Goal: Ask a question

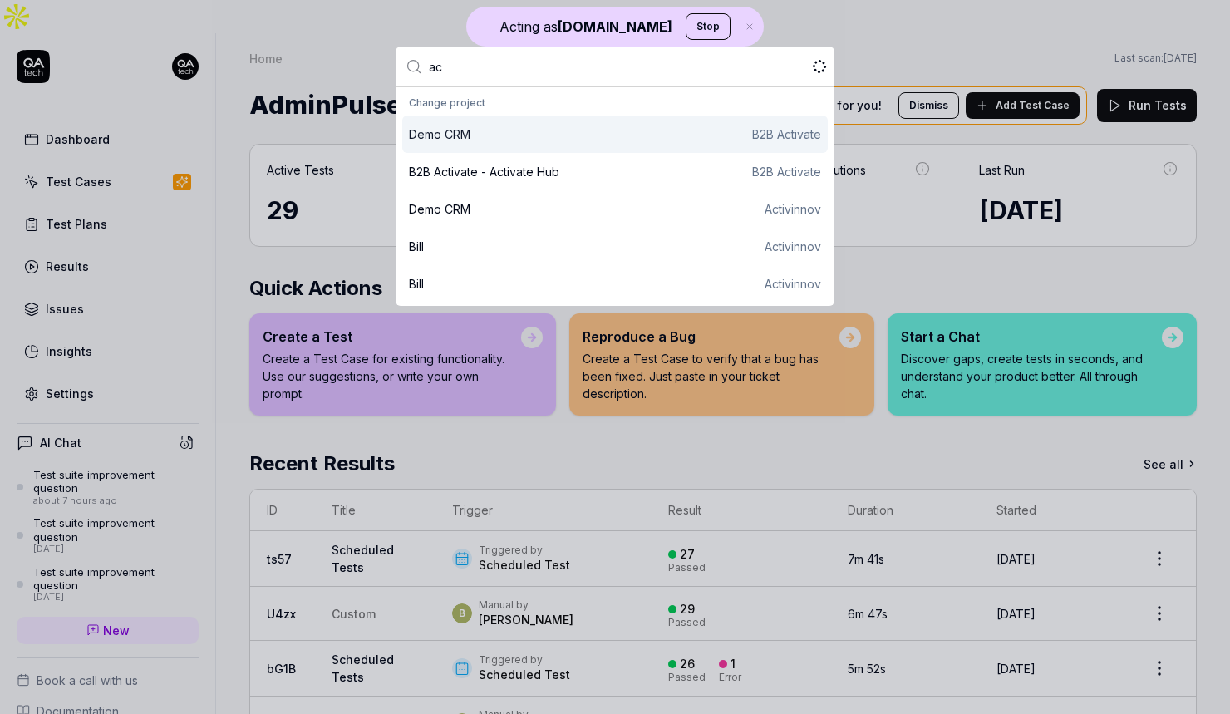
type input "a"
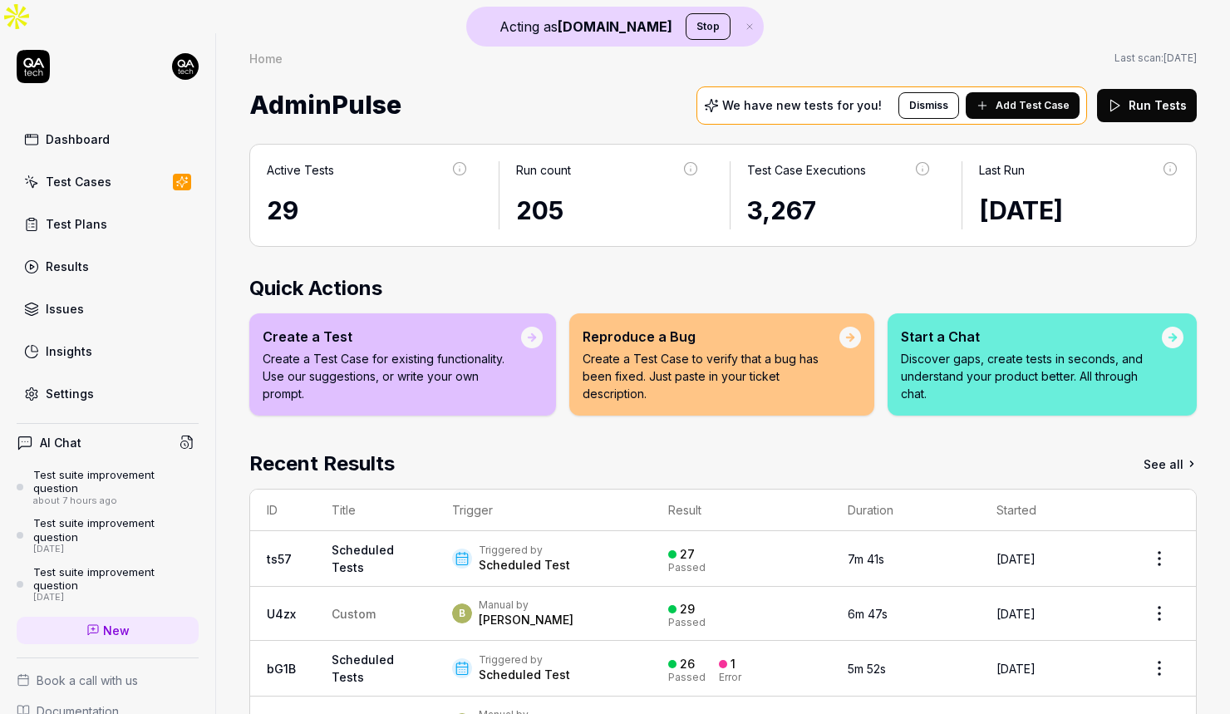
click at [183, 32] on html "Acting as [DOMAIN_NAME] Stop Dashboard Test Cases Test Plans Results Issues Ins…" at bounding box center [615, 373] width 1230 height 747
click at [158, 111] on span "Profile" at bounding box center [109, 109] width 165 height 17
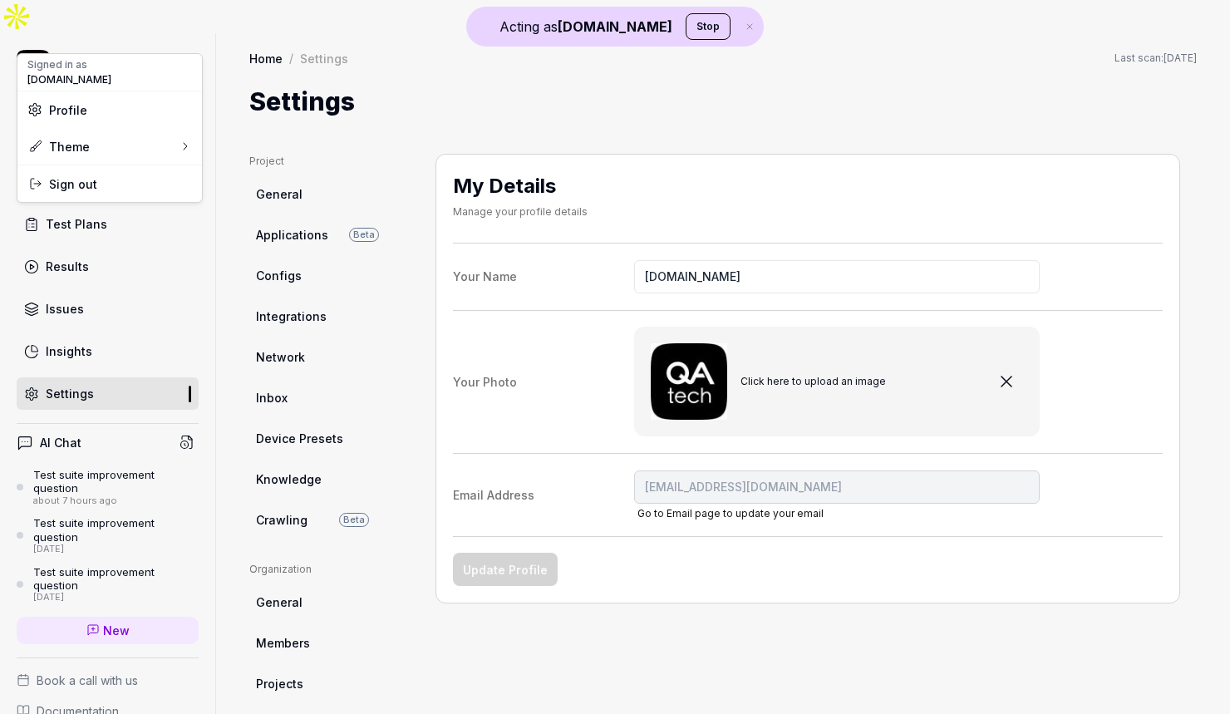
click at [39, 30] on html "Acting as [DOMAIN_NAME] Stop Dashboard Test Cases Test Plans Results Issues Ins…" at bounding box center [615, 373] width 1230 height 747
click at [39, 58] on icon at bounding box center [33, 63] width 21 height 10
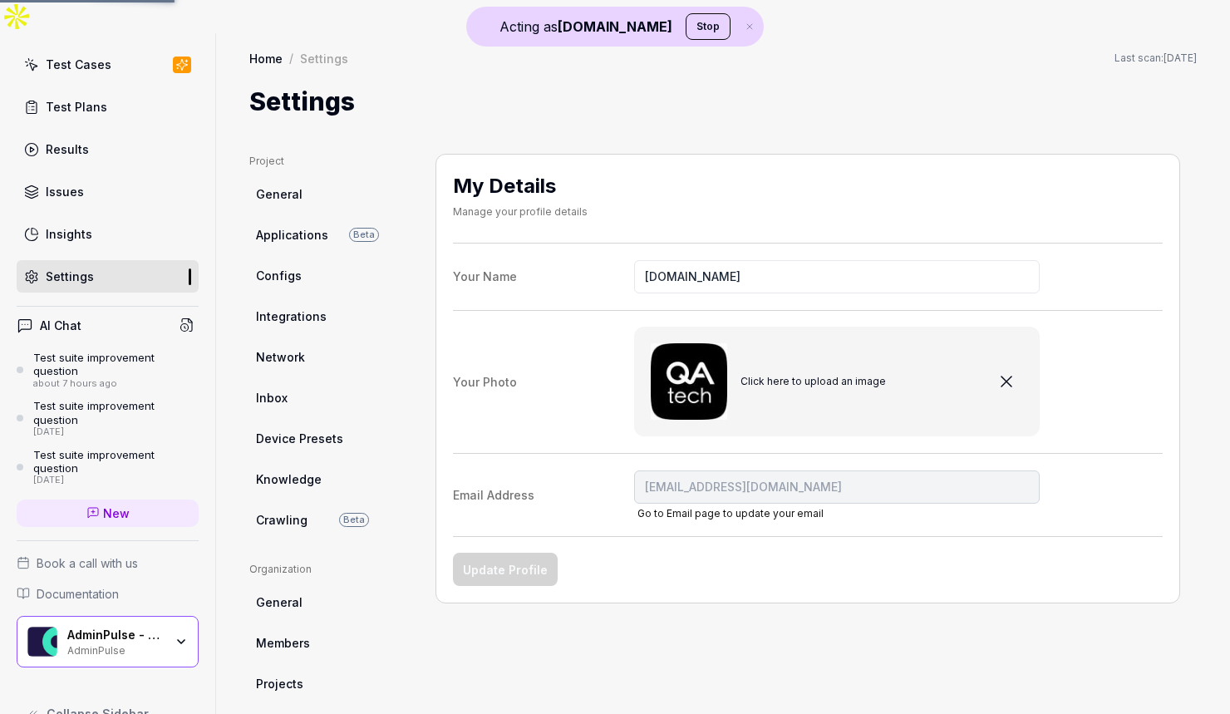
click at [171, 627] on div "AdminPulse - 0475.384.429 AdminPulse" at bounding box center [108, 642] width 182 height 52
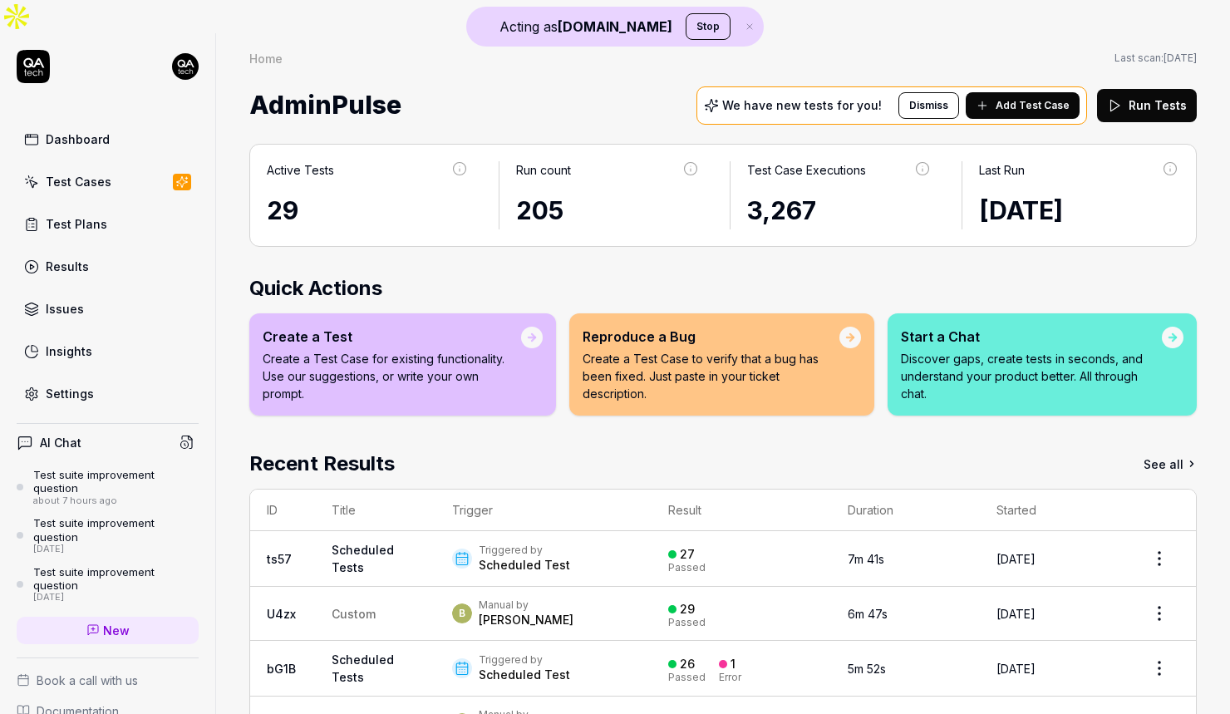
click at [188, 38] on html "Acting as [DOMAIN_NAME] Stop Dashboard Test Cases Test Plans Results Issues Ins…" at bounding box center [615, 373] width 1230 height 747
click at [139, 111] on span "Profile" at bounding box center [109, 109] width 165 height 17
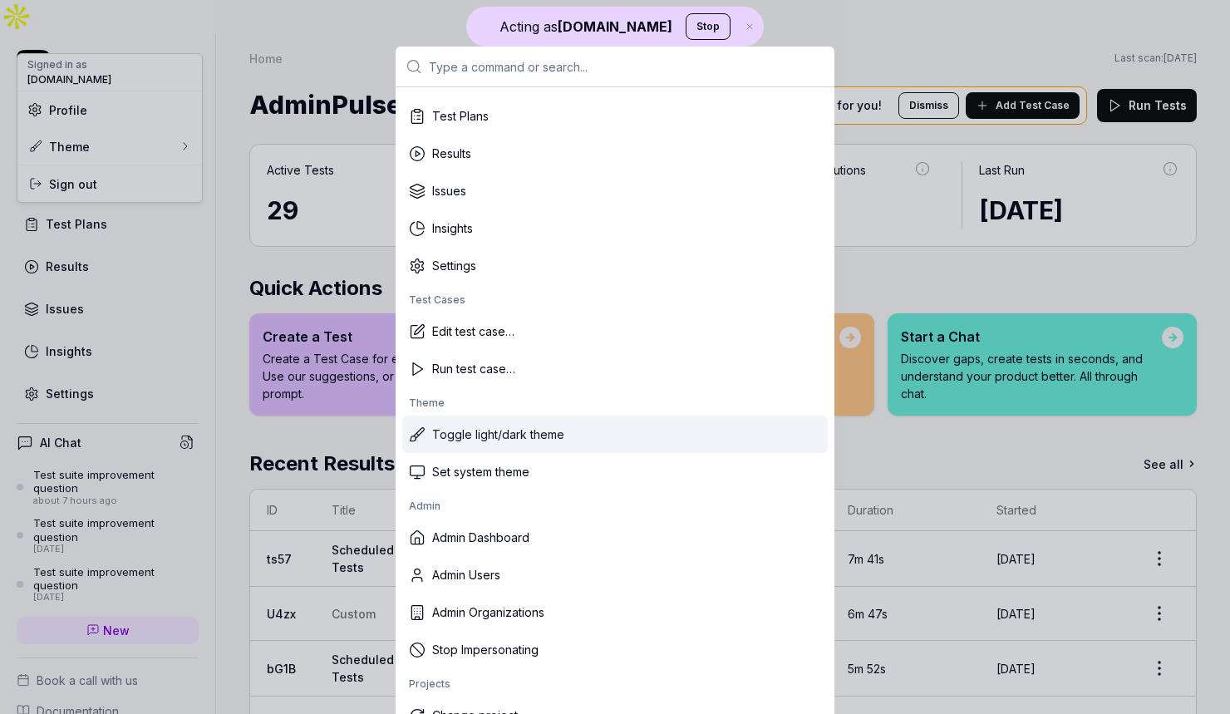
scroll to position [114, 0]
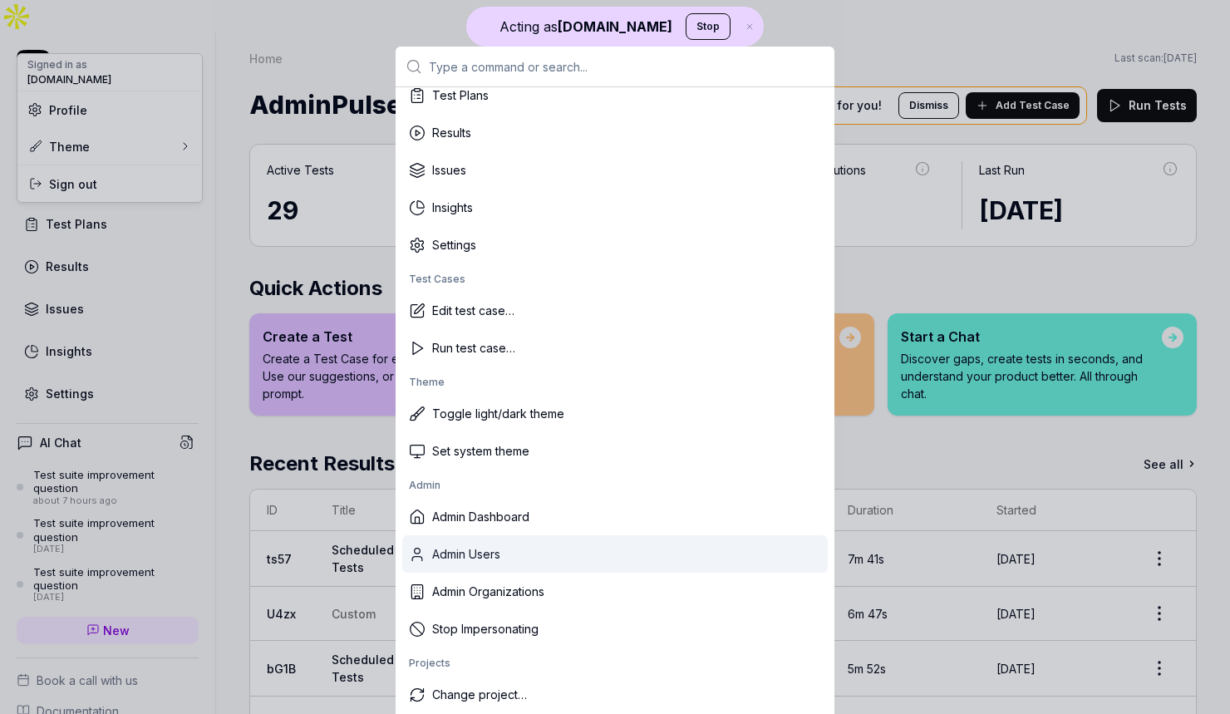
click at [491, 545] on div "Admin Users" at bounding box center [615, 553] width 426 height 37
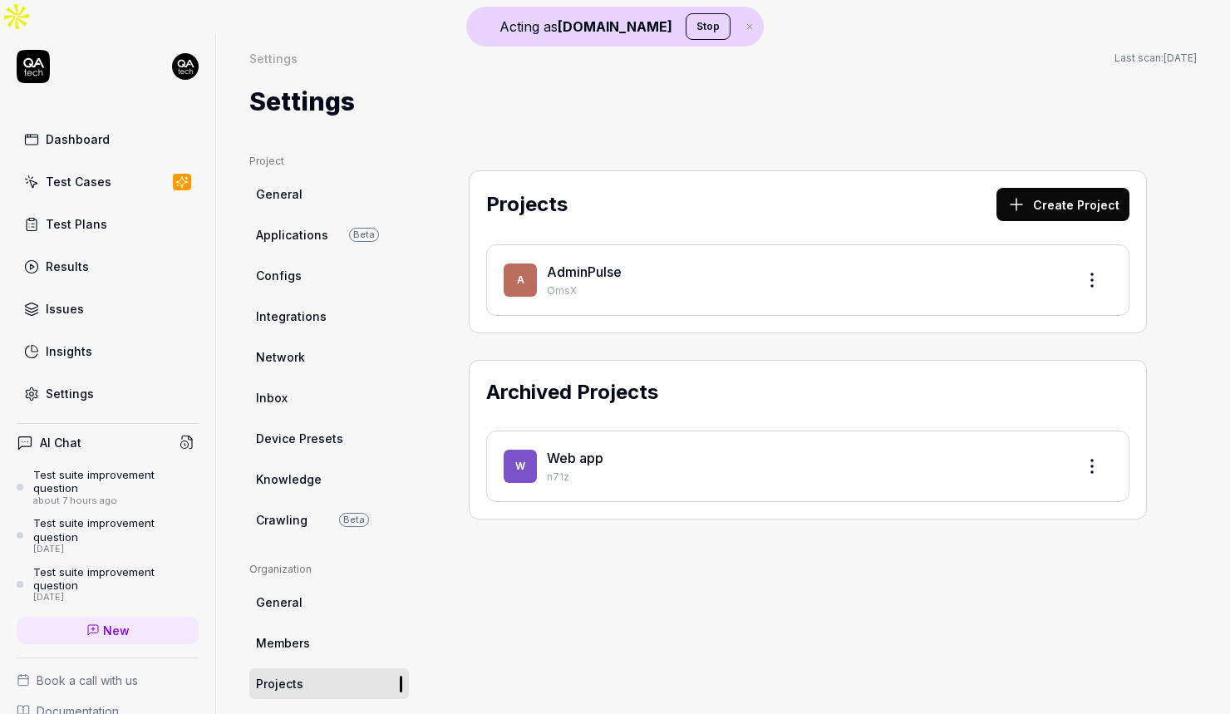
click at [120, 123] on link "Dashboard" at bounding box center [108, 139] width 182 height 32
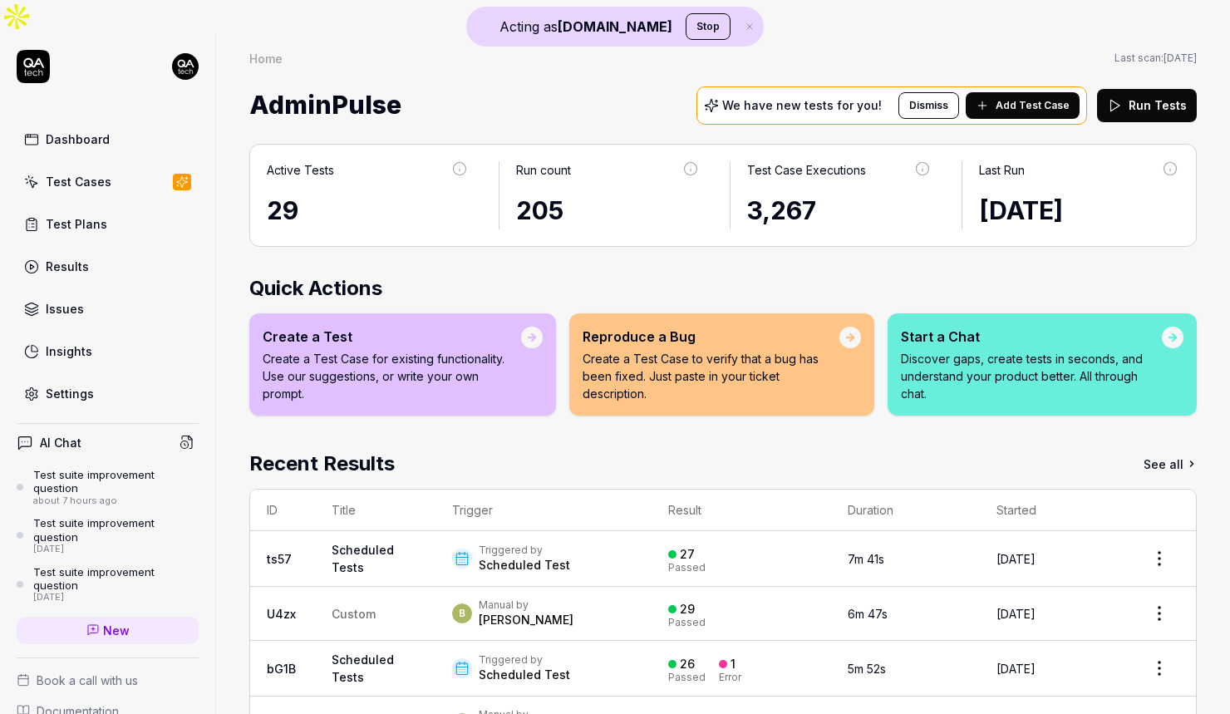
click at [687, 24] on button "Stop" at bounding box center [708, 26] width 45 height 27
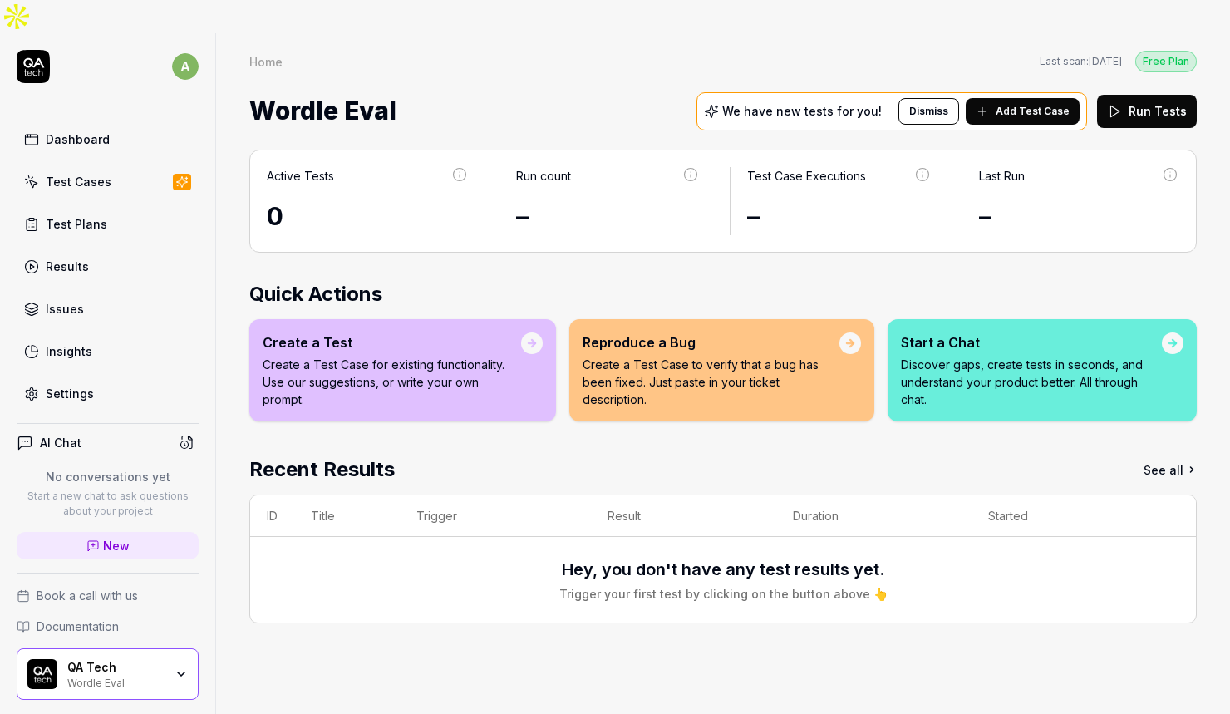
click at [66, 131] on div "Dashboard" at bounding box center [78, 139] width 64 height 17
click at [92, 123] on div "Dashboard Test Cases Test Plans Results Issues Insights Settings" at bounding box center [108, 266] width 182 height 287
click at [88, 131] on div "Dashboard" at bounding box center [78, 139] width 64 height 17
click at [87, 123] on link "Dashboard" at bounding box center [108, 139] width 182 height 32
click at [979, 356] on p "Discover gaps, create tests in seconds, and understand your product better. All…" at bounding box center [1031, 382] width 261 height 52
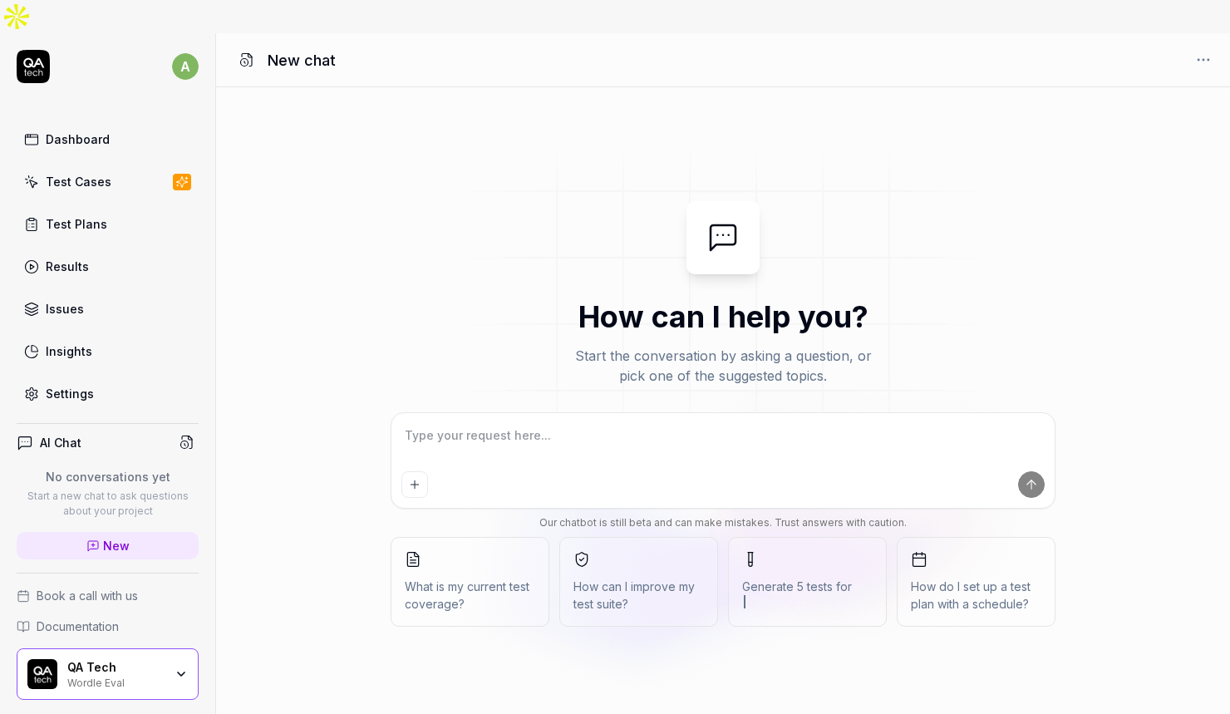
click at [577, 428] on textarea at bounding box center [723, 444] width 643 height 42
type textarea "*"
type textarea "How to handle different environments (feature branches, test, acceptance, produ…"
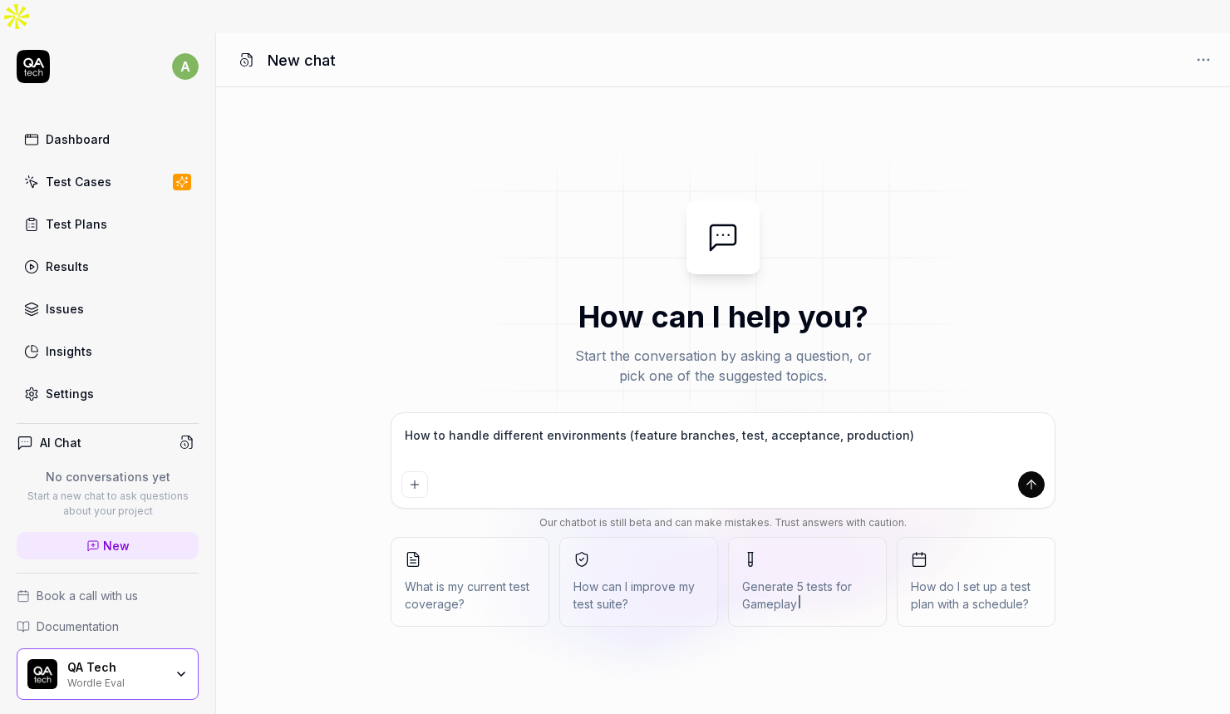
type textarea "*"
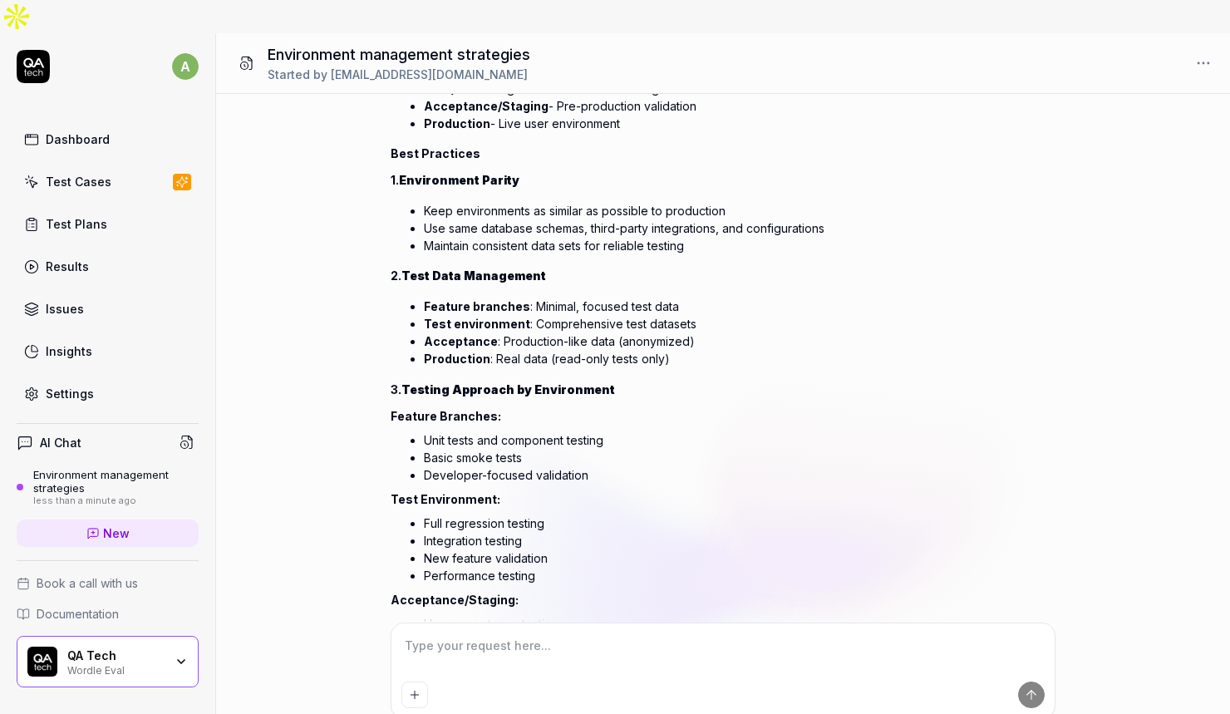
scroll to position [705, 0]
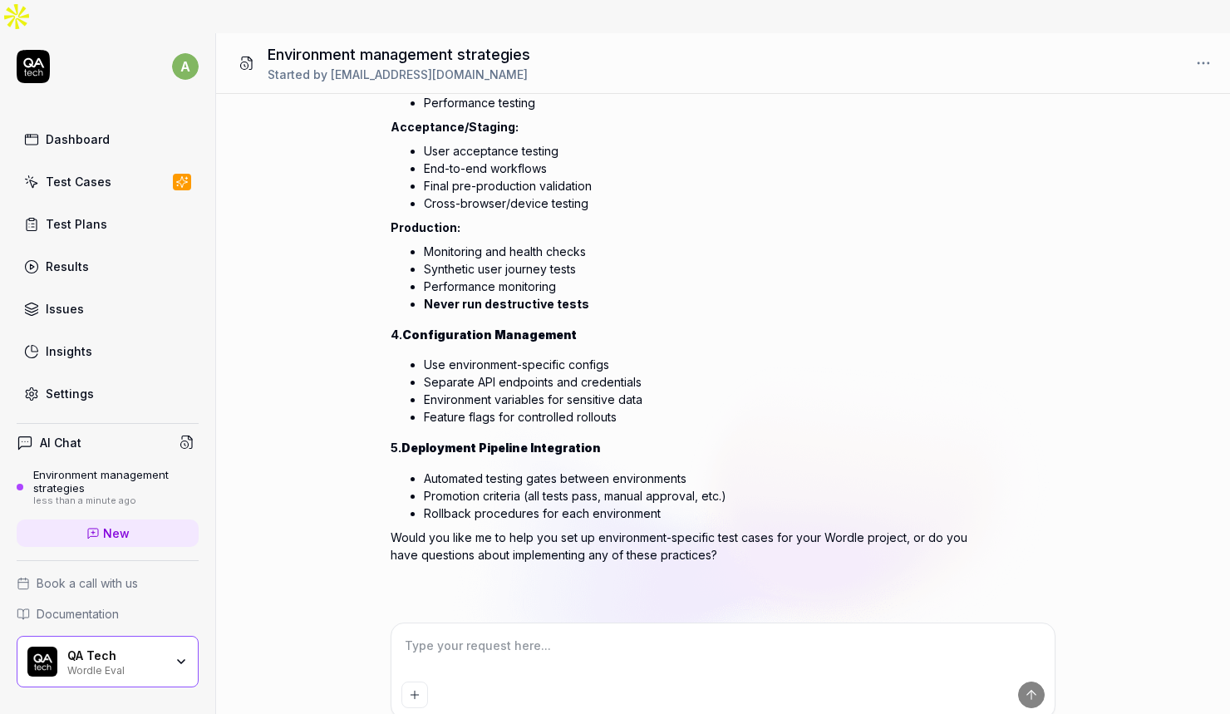
paste textarea "How can QA Tech handle different environments (feature branch, test, acceptance…"
type textarea "*"
type textarea "How can QA Tech handle different environments (feature branch, test, acceptance…"
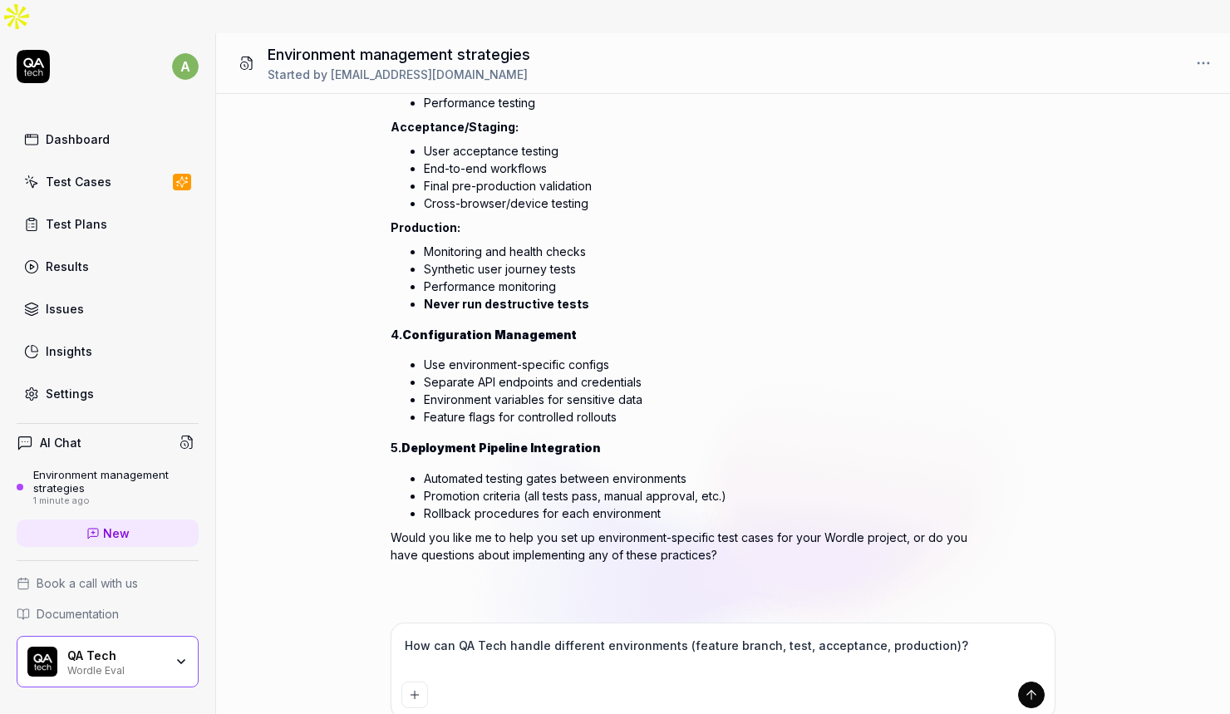
type textarea "*"
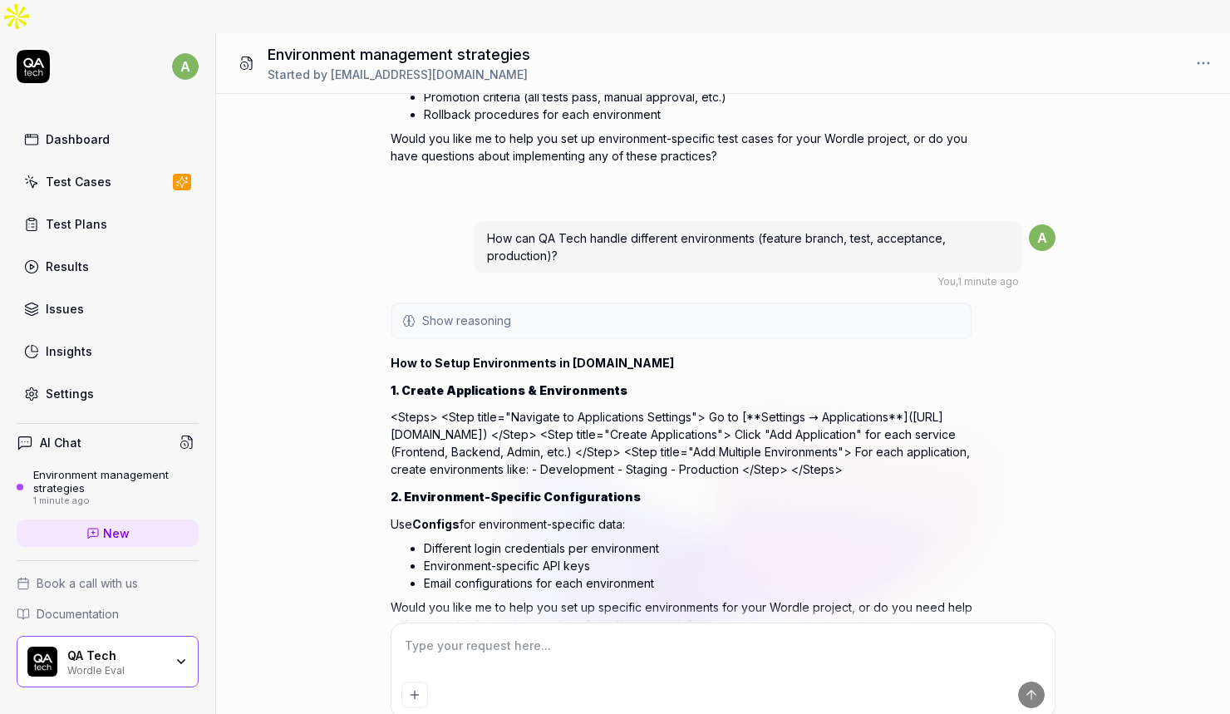
scroll to position [1191, 0]
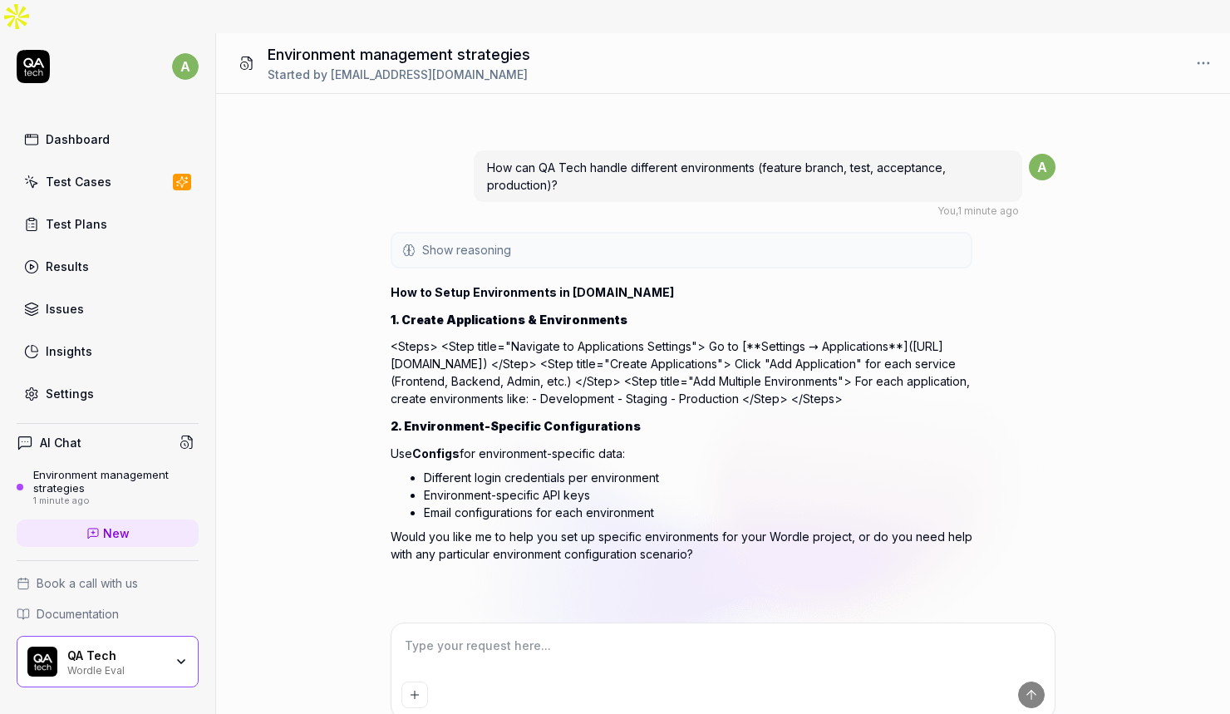
click at [488, 241] on span "Show reasoning" at bounding box center [466, 249] width 89 height 17
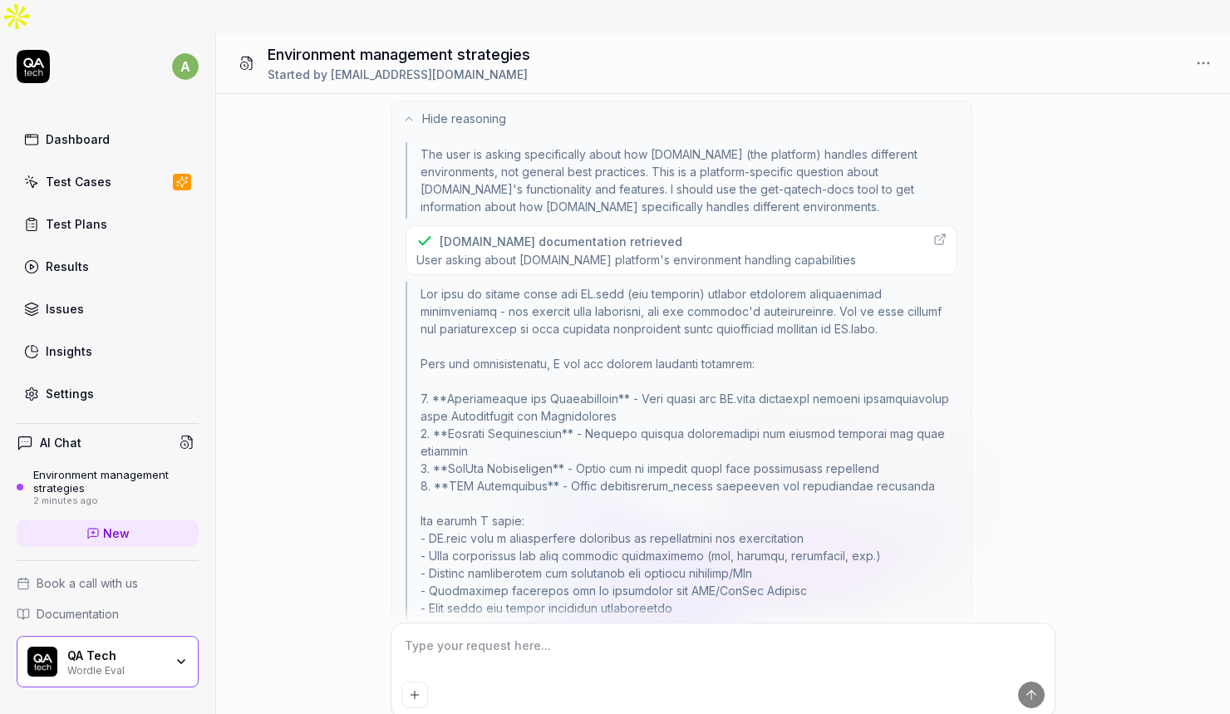
scroll to position [1367, 0]
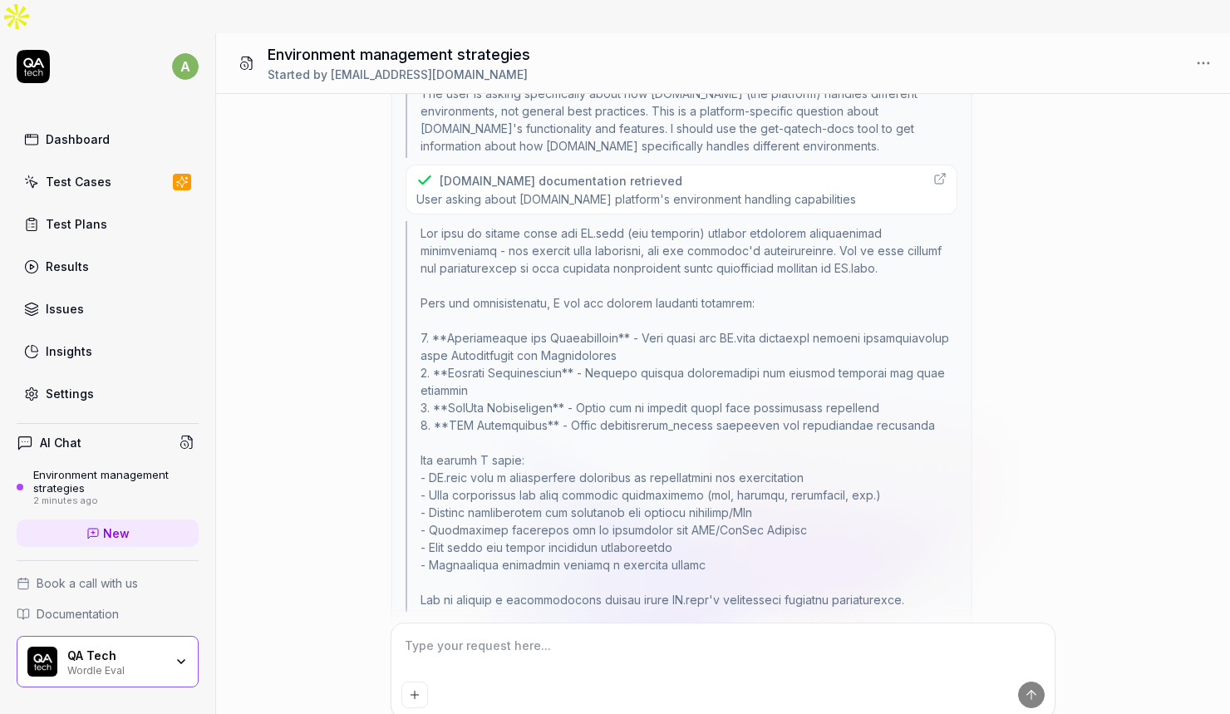
click at [562, 341] on div at bounding box center [682, 416] width 552 height 391
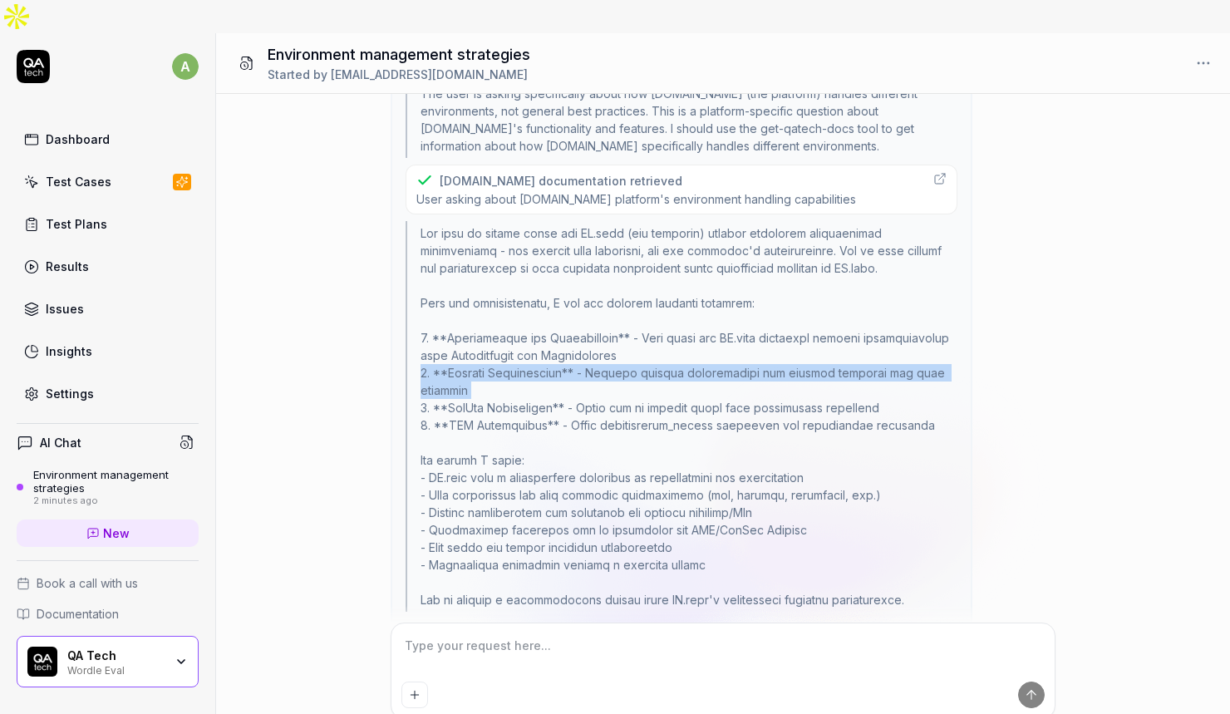
click at [562, 341] on div at bounding box center [682, 416] width 552 height 391
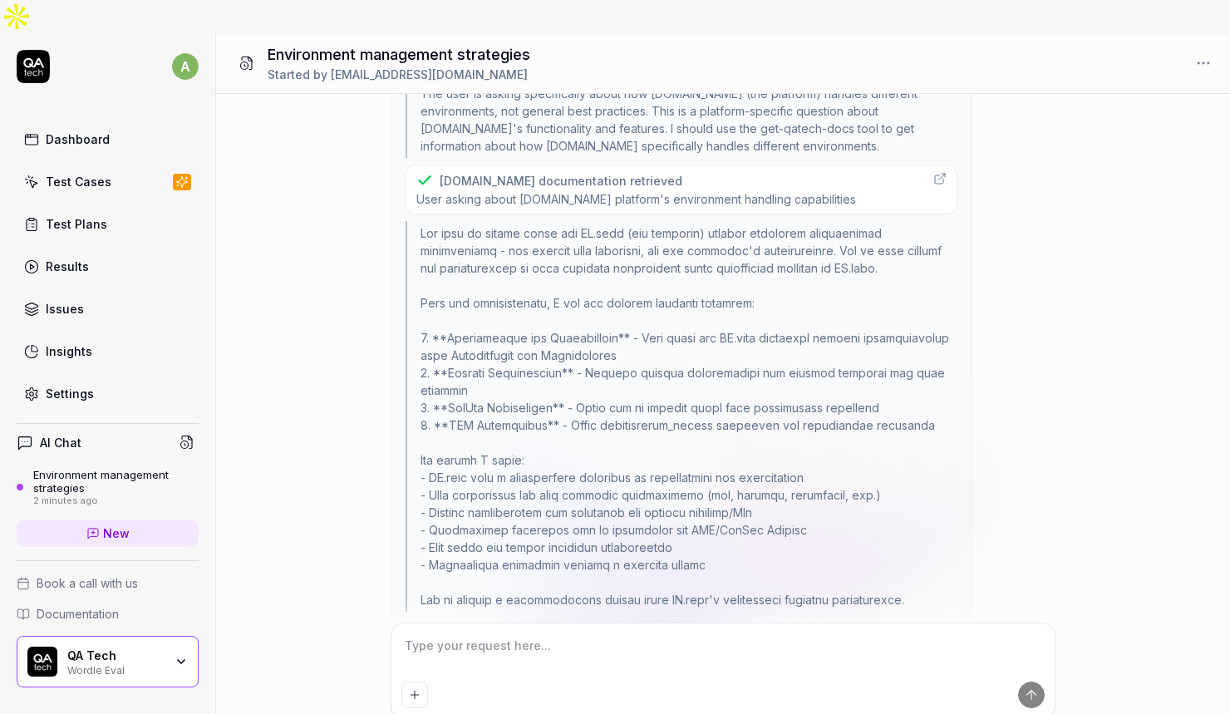
click at [534, 378] on div at bounding box center [682, 416] width 552 height 391
click at [513, 424] on div at bounding box center [682, 416] width 552 height 391
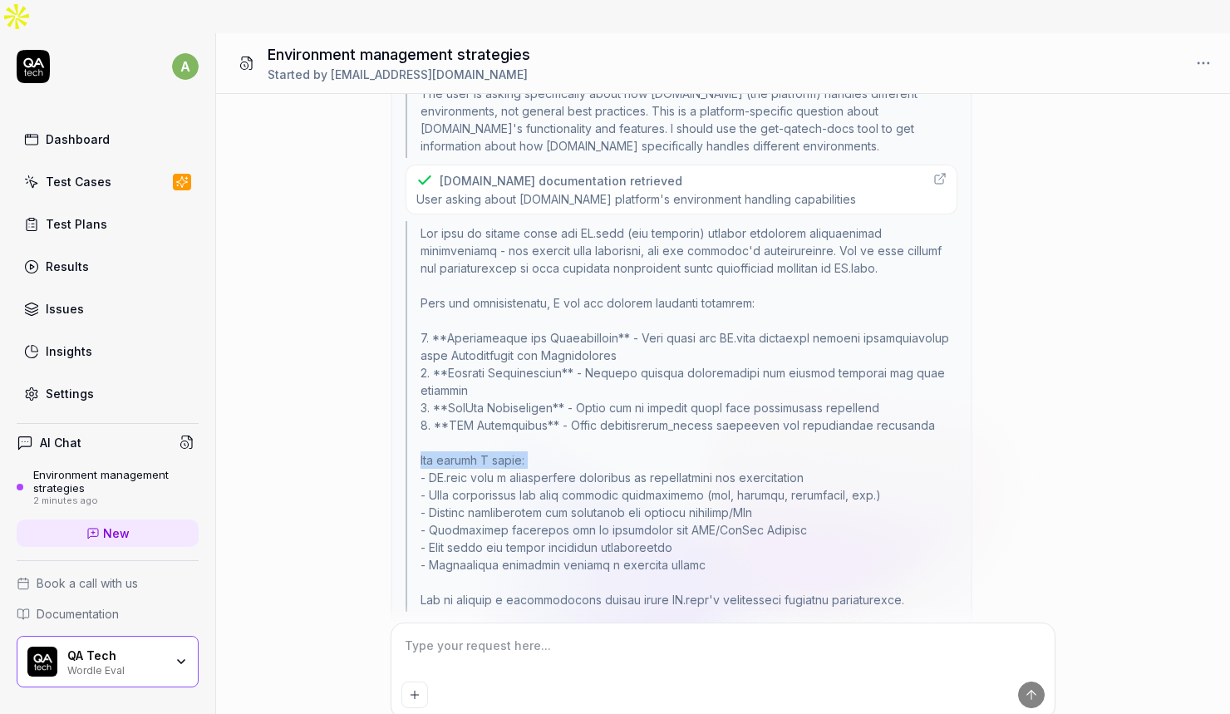
click at [513, 424] on div at bounding box center [682, 416] width 552 height 391
click at [567, 441] on div at bounding box center [682, 416] width 552 height 391
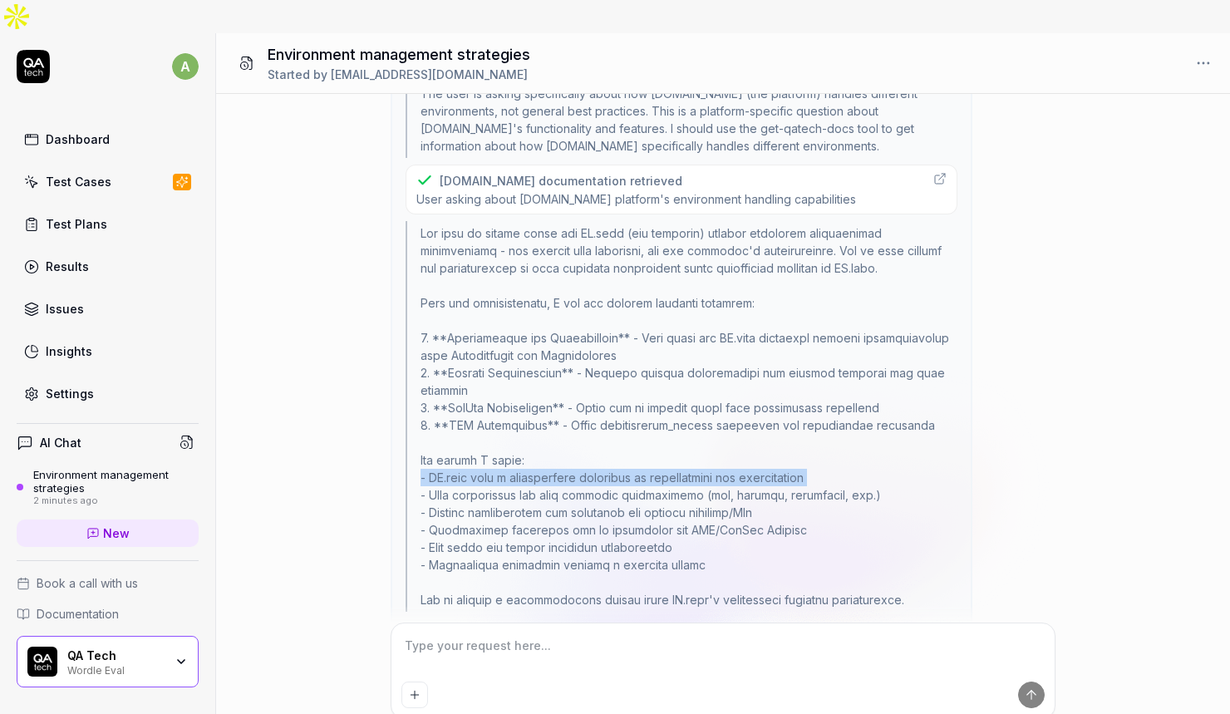
click at [567, 441] on div at bounding box center [682, 416] width 552 height 391
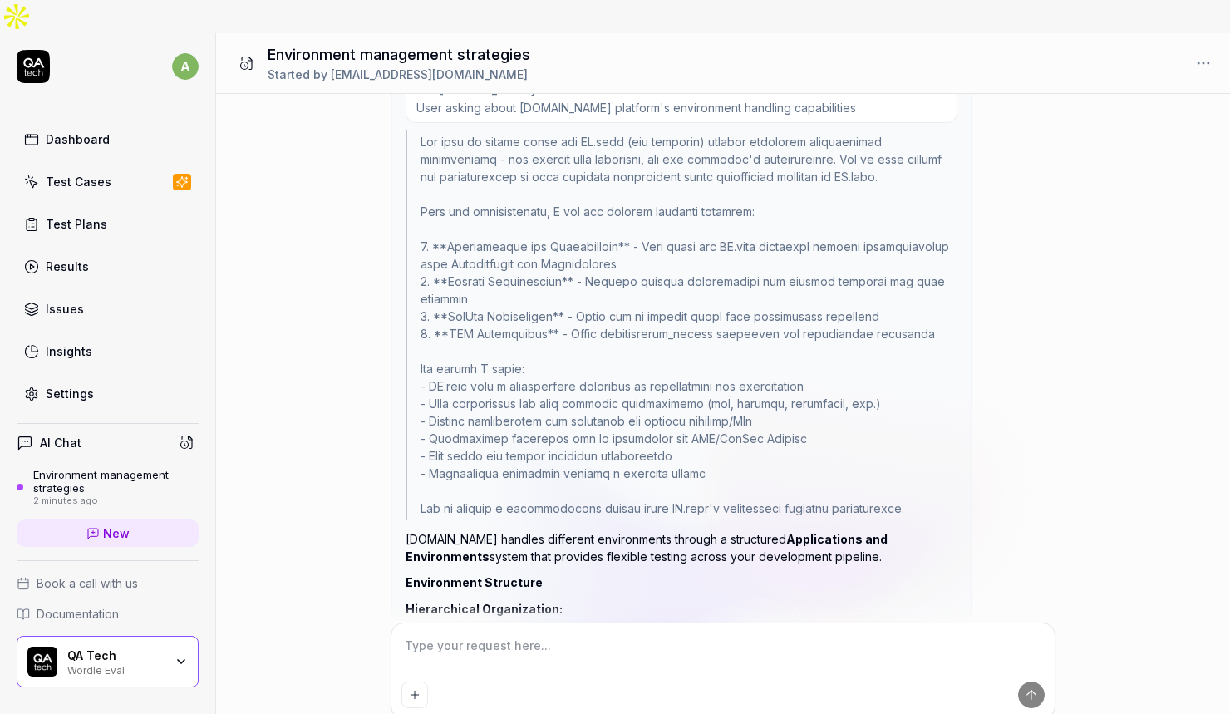
click at [531, 416] on div at bounding box center [682, 325] width 552 height 391
click at [523, 440] on div at bounding box center [682, 325] width 552 height 391
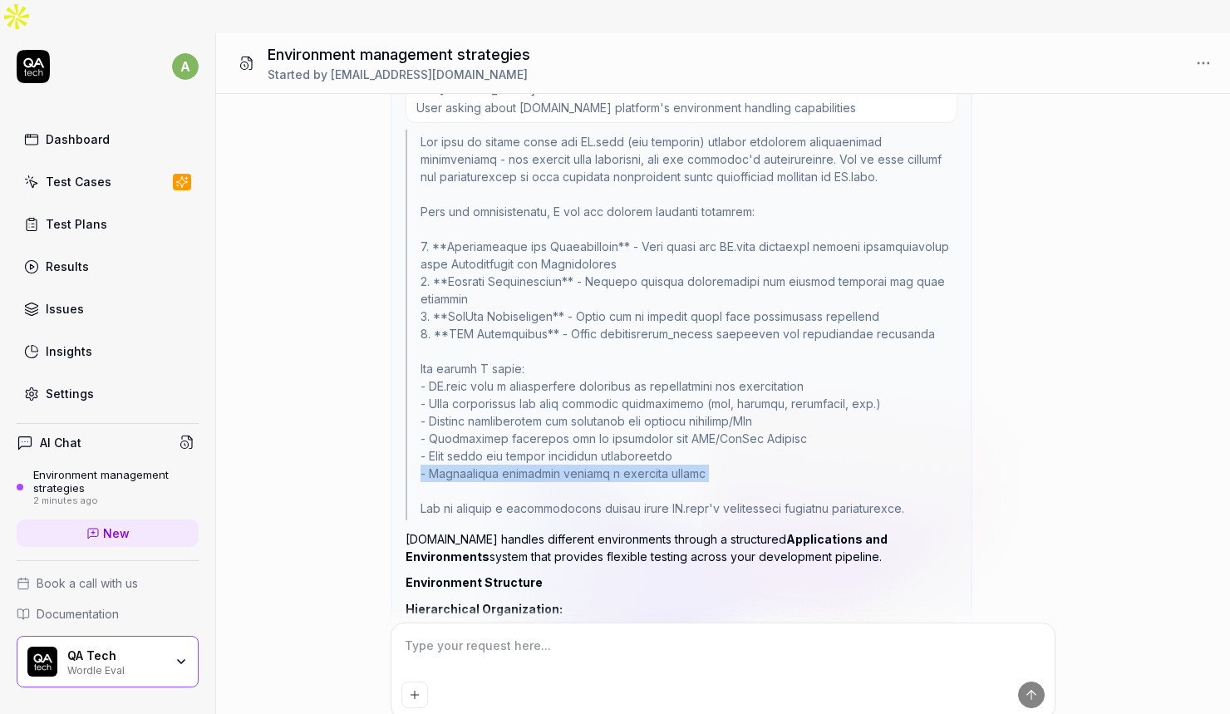
click at [523, 440] on div at bounding box center [682, 325] width 552 height 391
click at [553, 482] on div at bounding box center [682, 325] width 552 height 391
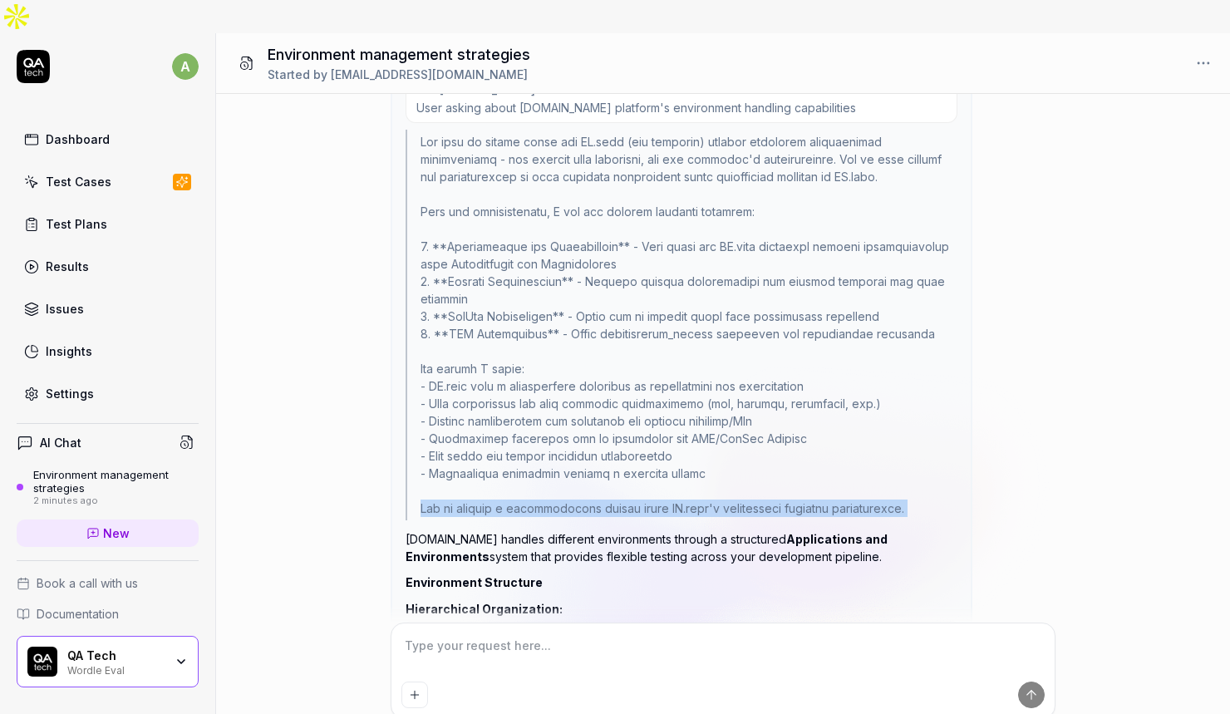
click at [553, 482] on div at bounding box center [682, 325] width 552 height 391
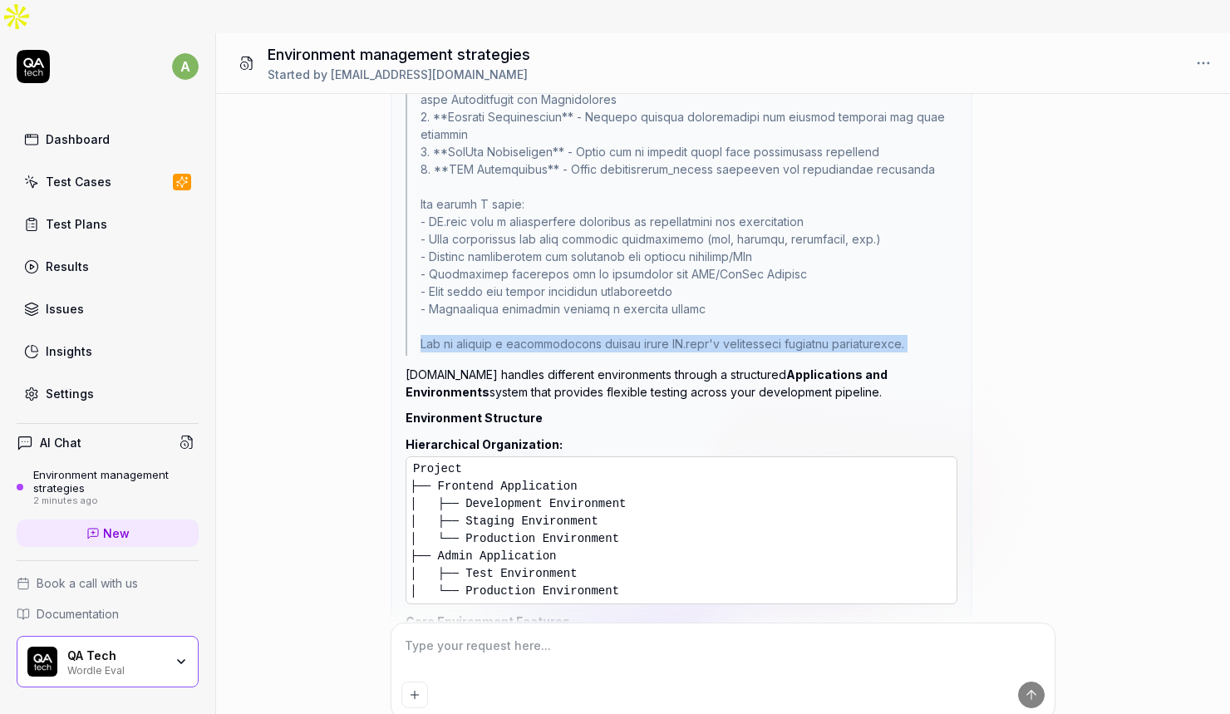
scroll to position [1628, 0]
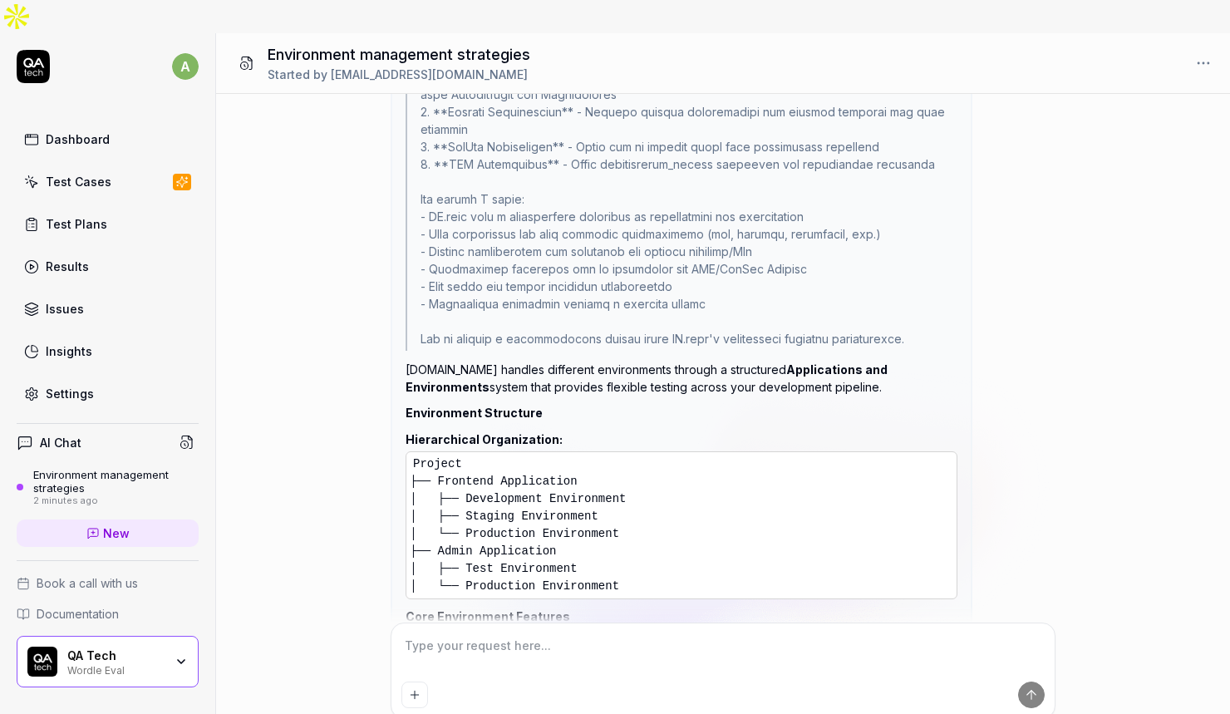
click at [559, 361] on p "[DOMAIN_NAME] handles different environments through a structured Applications …" at bounding box center [682, 378] width 552 height 35
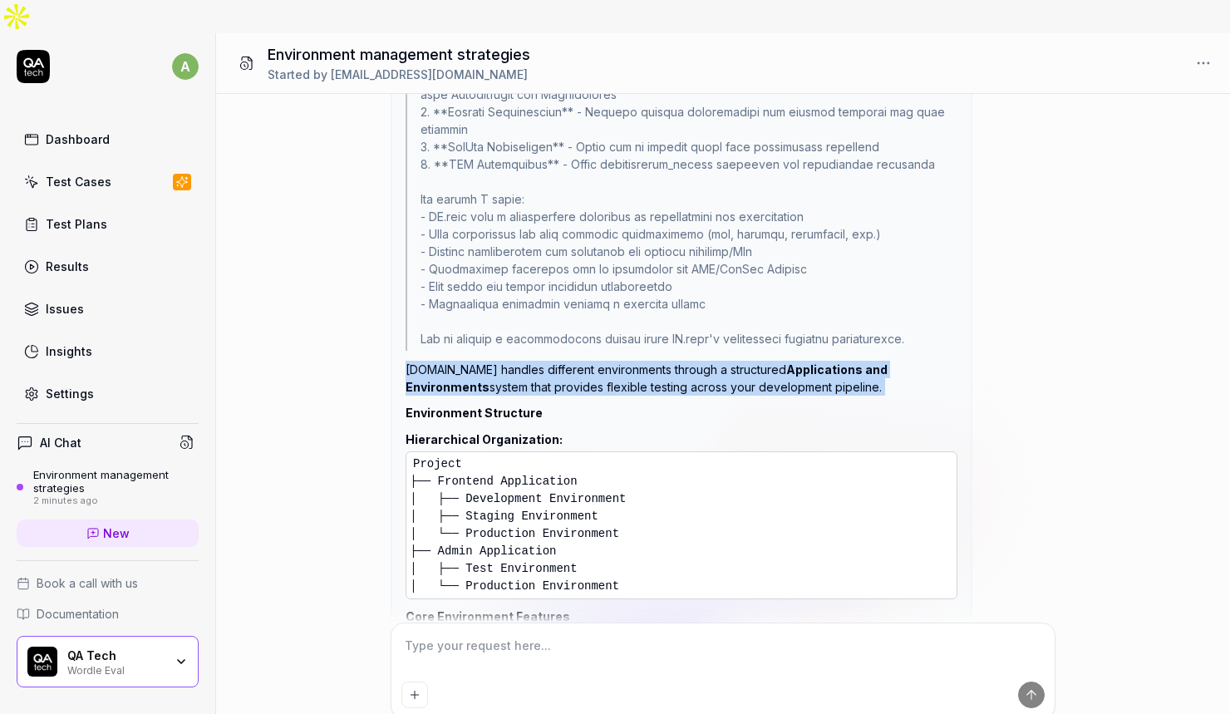
click at [559, 361] on p "[DOMAIN_NAME] handles different environments through a structured Applications …" at bounding box center [682, 378] width 552 height 35
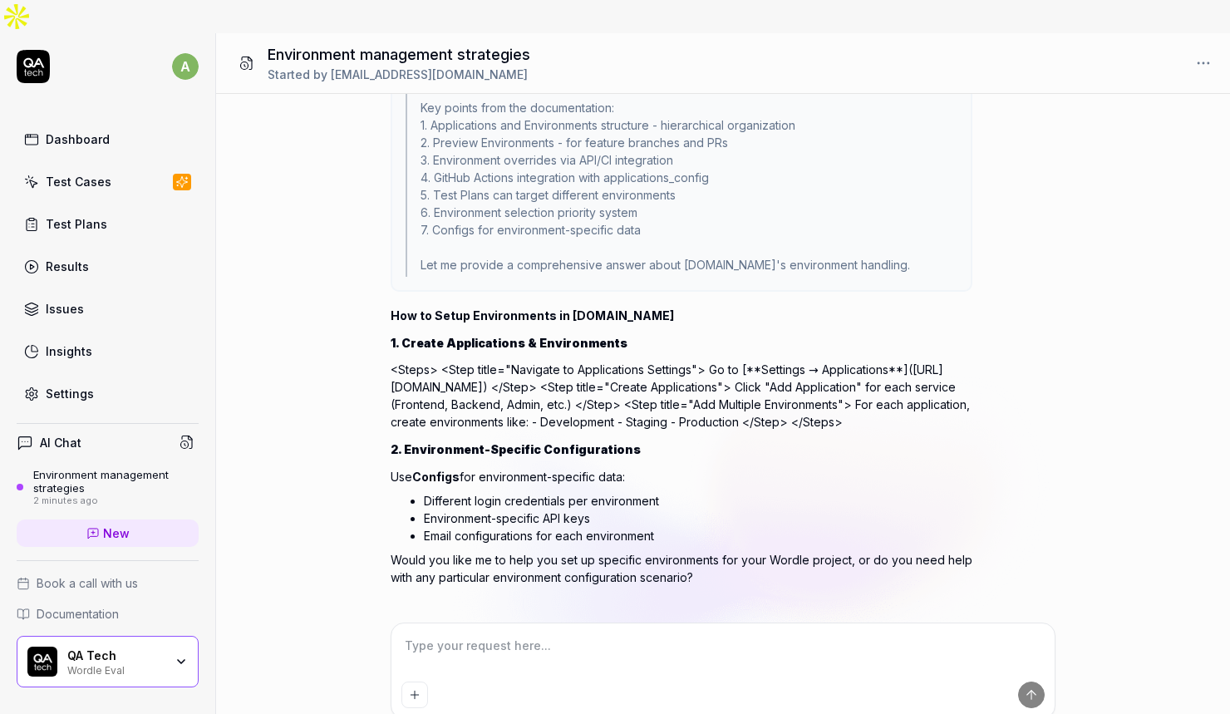
scroll to position [3771, 0]
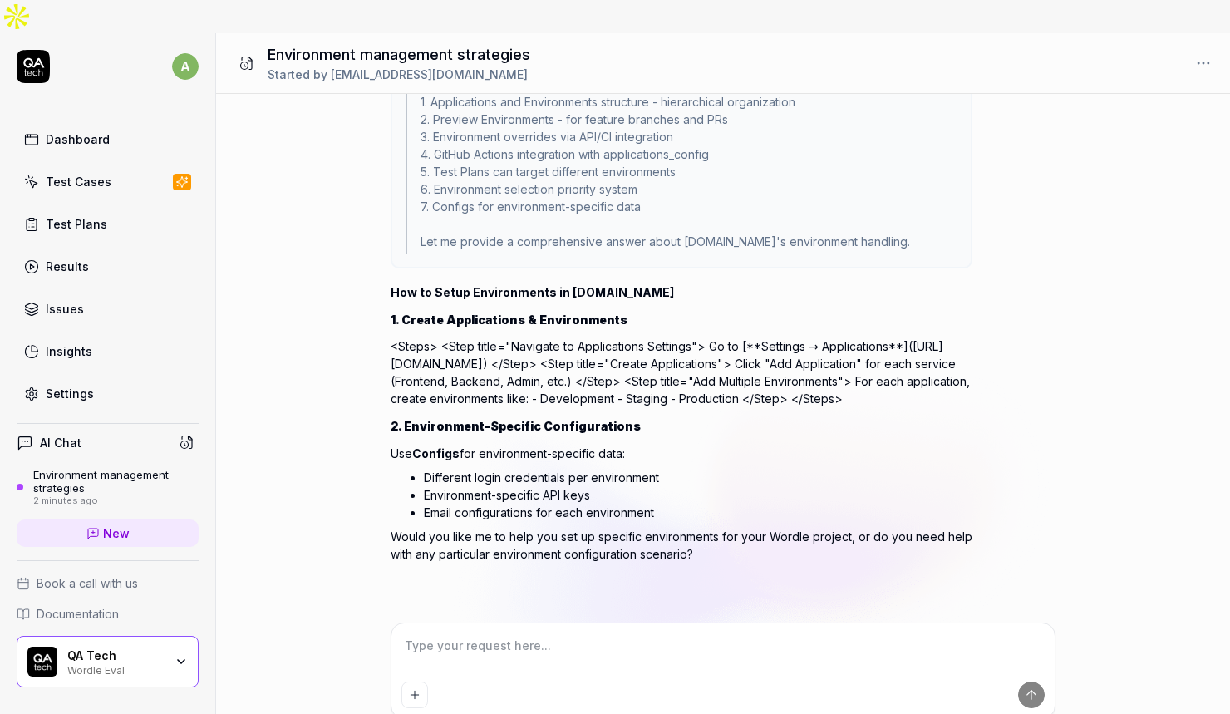
click at [454, 633] on textarea at bounding box center [723, 654] width 643 height 42
type textarea "*"
type textarea "h"
type textarea "*"
type textarea "ho"
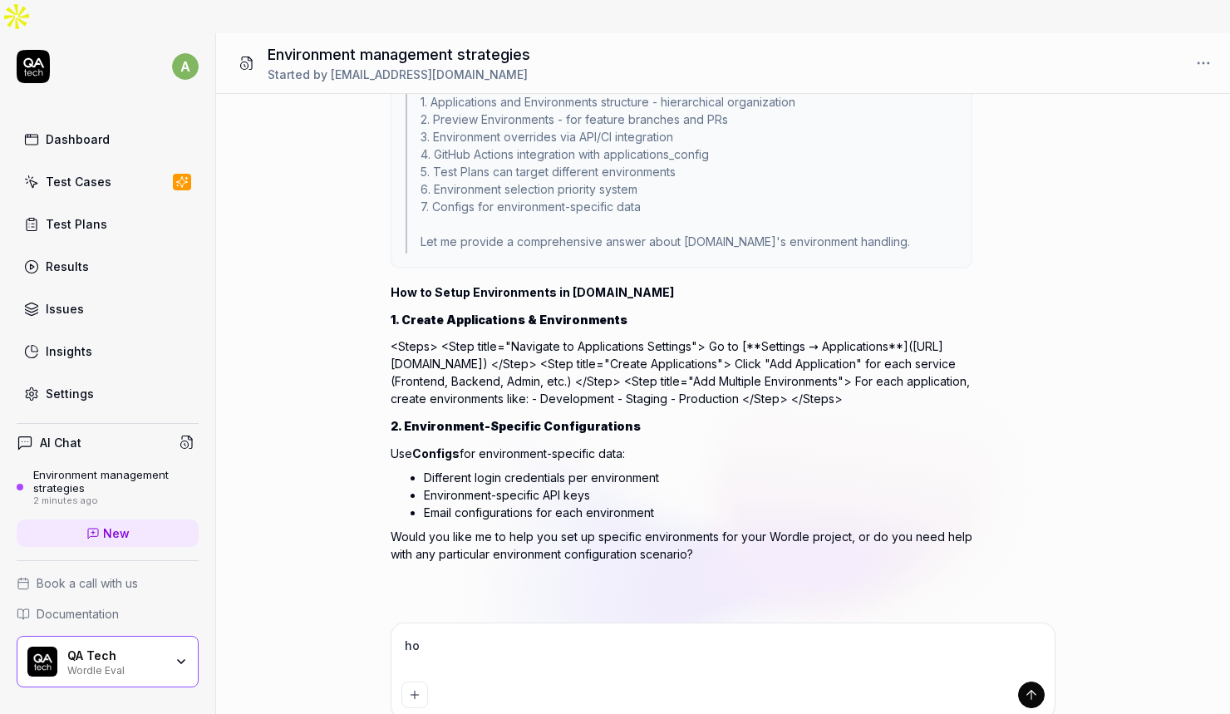
type textarea "*"
type textarea "h"
type textarea "*"
